Goal: Task Accomplishment & Management: Manage account settings

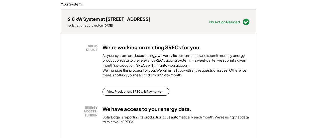
scroll to position [81, 0]
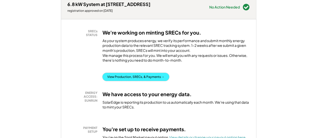
click at [144, 81] on button "View Production, SRECs, & Payments →" at bounding box center [136, 77] width 67 height 8
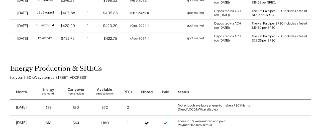
scroll to position [133, 0]
